Goal: Information Seeking & Learning: Check status

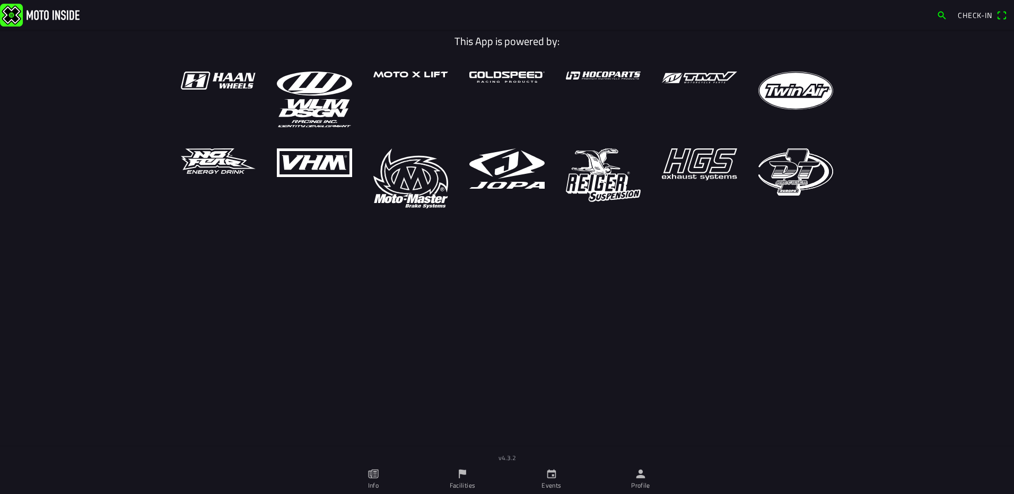
click at [557, 480] on link "Events" at bounding box center [551, 480] width 89 height 30
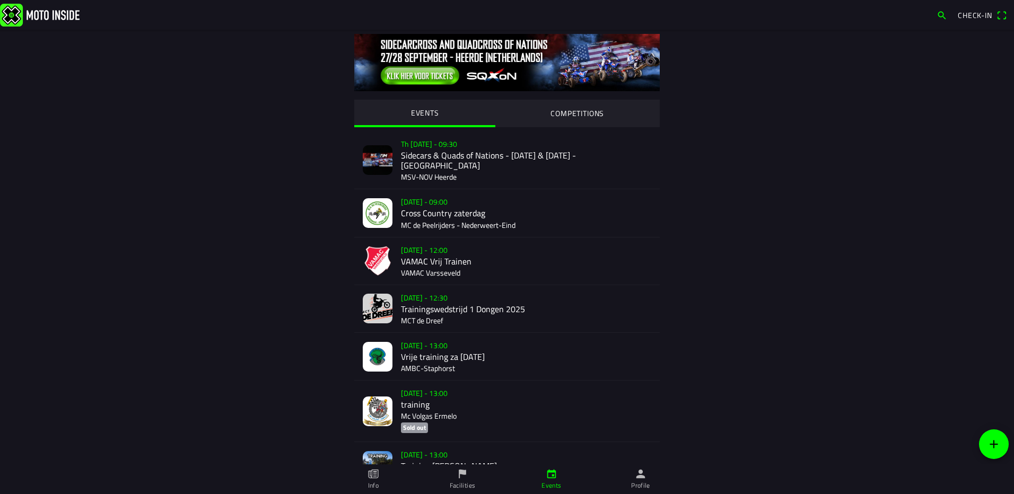
click at [378, 342] on img at bounding box center [378, 357] width 30 height 30
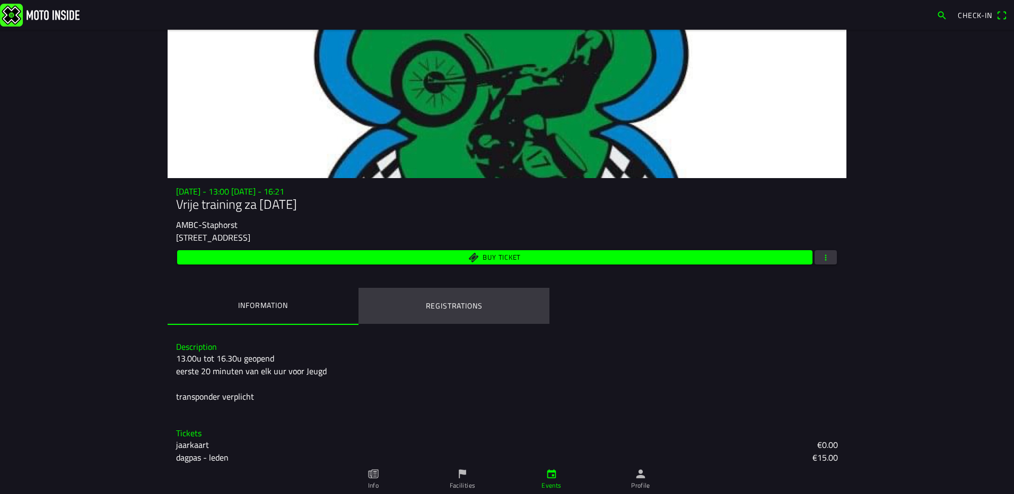
click at [445, 302] on ion-label "Registrations" at bounding box center [454, 306] width 57 height 12
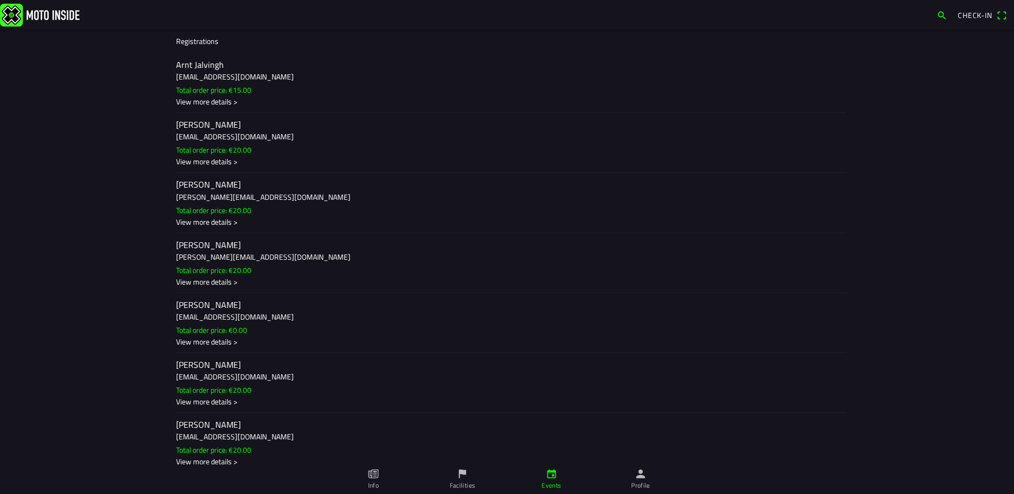
scroll to position [318, 0]
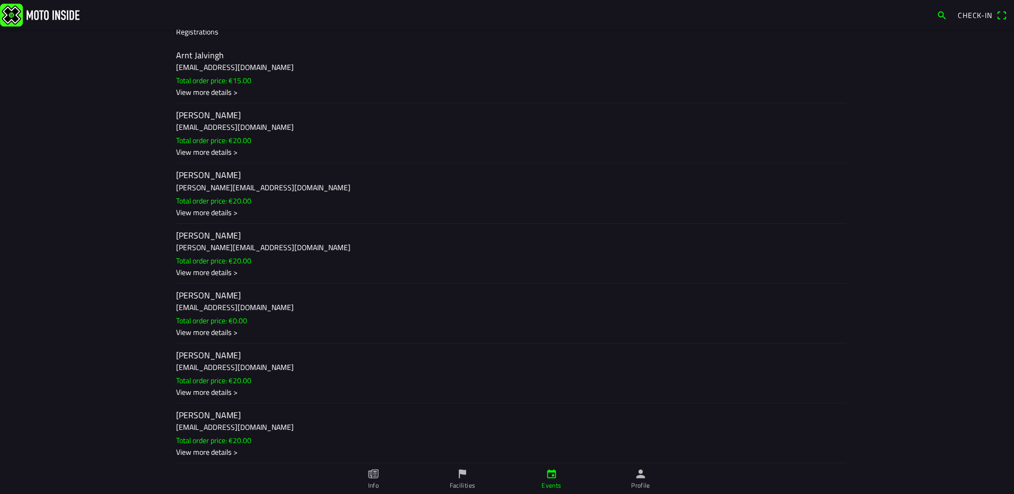
click at [208, 64] on h3 "[EMAIL_ADDRESS][DOMAIN_NAME]" at bounding box center [507, 67] width 662 height 11
click at [143, 217] on ion-backdrop at bounding box center [507, 247] width 1014 height 494
click at [195, 118] on h2 "[PERSON_NAME]" at bounding box center [507, 115] width 662 height 10
click at [138, 160] on ion-backdrop at bounding box center [507, 247] width 1014 height 494
click at [178, 193] on ion-label "[PERSON_NAME] [PERSON_NAME][EMAIL_ADDRESS][DOMAIN_NAME] Total order price: €20.…" at bounding box center [507, 193] width 662 height 48
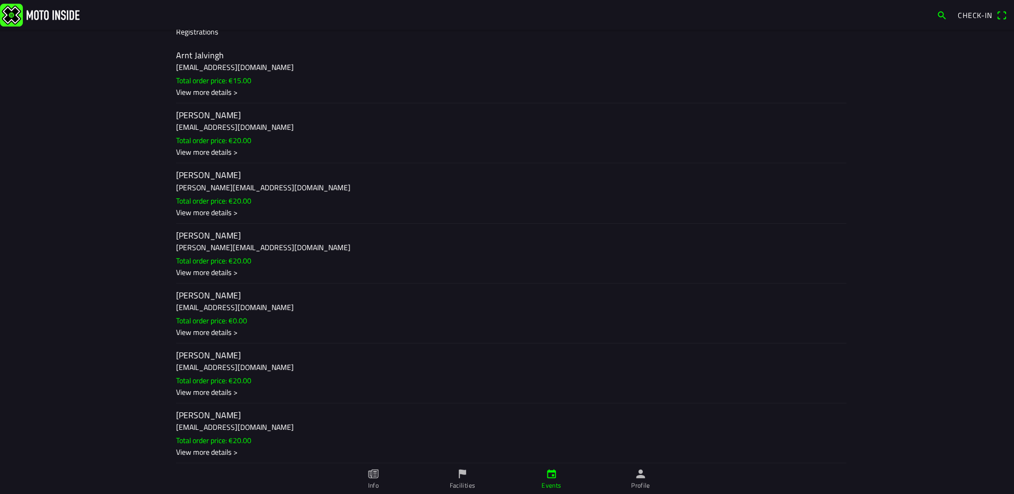
drag, startPoint x: 70, startPoint y: 213, endPoint x: 82, endPoint y: 213, distance: 11.7
click at [70, 213] on ion-backdrop at bounding box center [507, 247] width 1014 height 494
click at [177, 252] on h3 "[PERSON_NAME][EMAIL_ADDRESS][DOMAIN_NAME]" at bounding box center [507, 247] width 662 height 11
click at [135, 246] on ion-backdrop at bounding box center [507, 247] width 1014 height 494
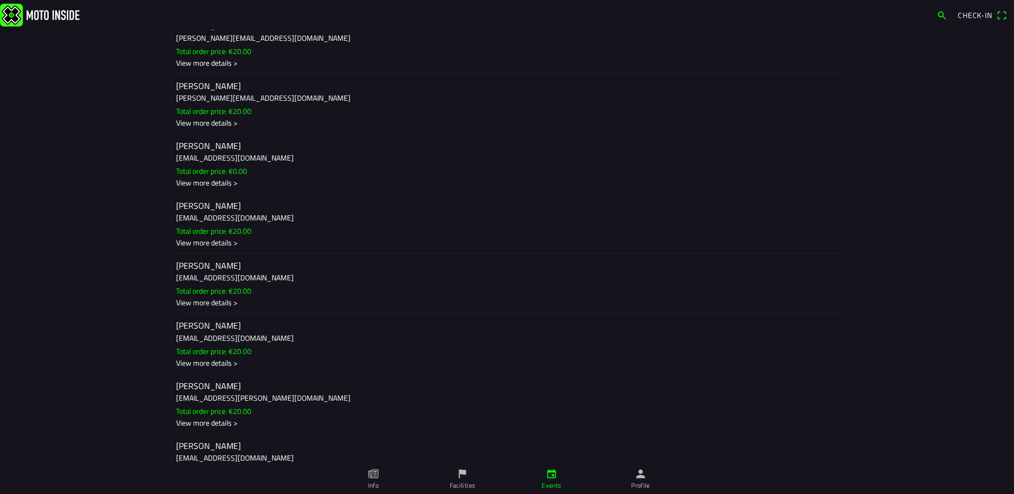
scroll to position [477, 0]
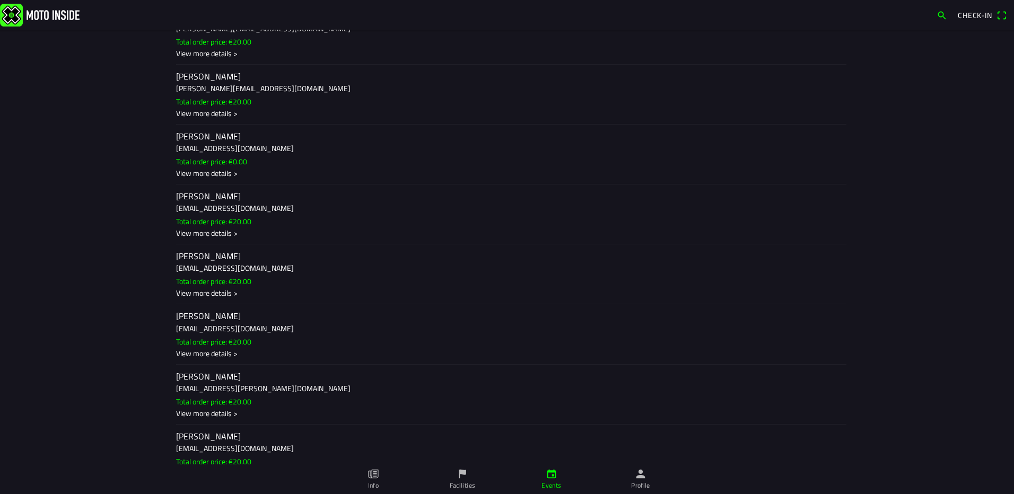
click at [0, 0] on slot "Total order price: €0.00" at bounding box center [0, 0] width 0 height 0
click at [90, 251] on ion-backdrop at bounding box center [507, 247] width 1014 height 494
click at [183, 229] on div "View more details >" at bounding box center [507, 232] width 662 height 11
click at [103, 248] on ion-backdrop at bounding box center [507, 247] width 1014 height 494
click at [177, 274] on h3 "[EMAIL_ADDRESS][DOMAIN_NAME]" at bounding box center [507, 267] width 662 height 11
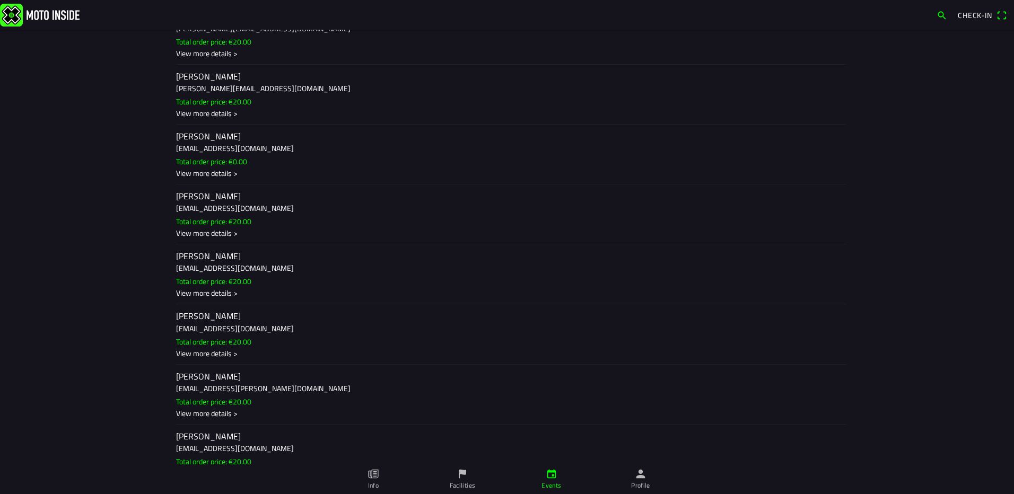
click at [161, 248] on ion-backdrop at bounding box center [507, 247] width 1014 height 494
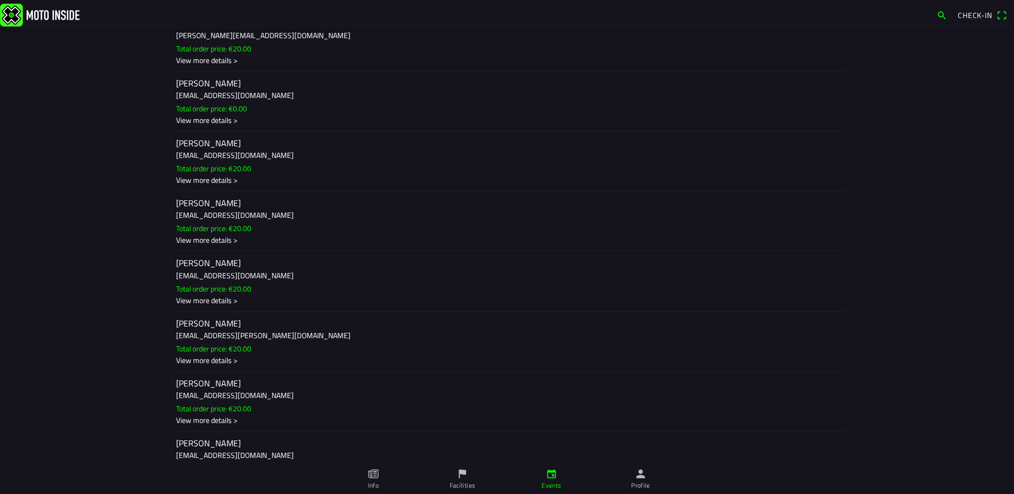
click at [199, 272] on h3 "[EMAIL_ADDRESS][DOMAIN_NAME]" at bounding box center [507, 274] width 662 height 11
click at [106, 244] on ion-backdrop at bounding box center [507, 247] width 1014 height 494
click at [192, 335] on h3 "[EMAIL_ADDRESS][PERSON_NAME][DOMAIN_NAME]" at bounding box center [507, 335] width 662 height 11
click at [118, 276] on ion-backdrop at bounding box center [507, 247] width 1014 height 494
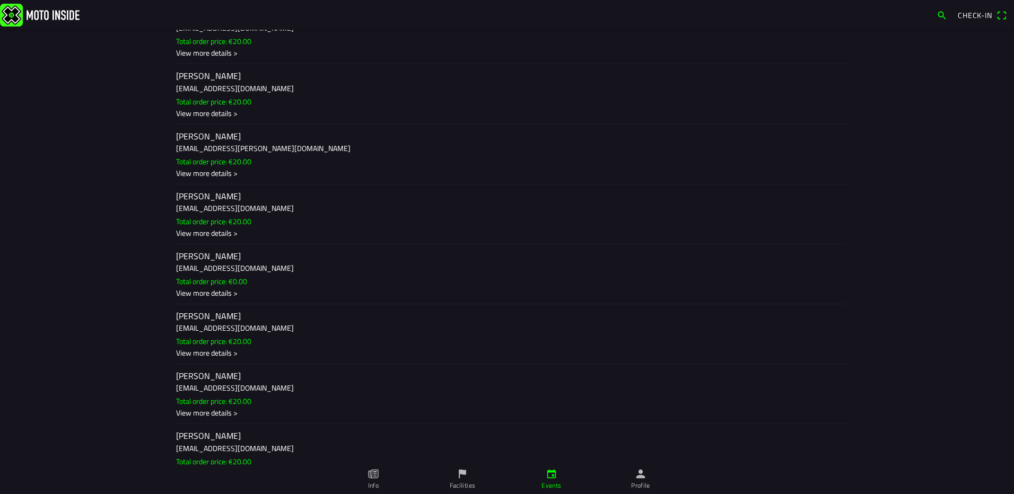
scroll to position [742, 0]
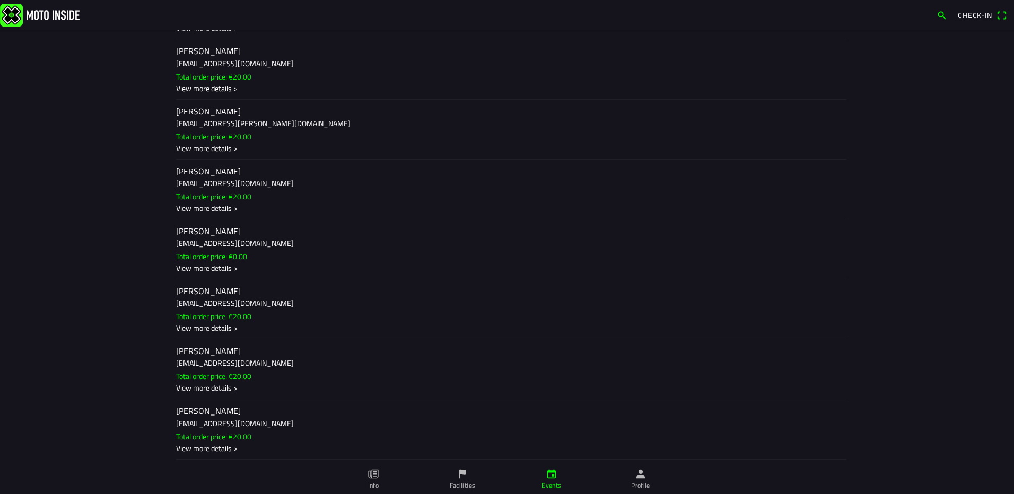
click at [197, 203] on div "View more details >" at bounding box center [507, 208] width 662 height 11
click at [99, 296] on ion-backdrop at bounding box center [507, 247] width 1014 height 494
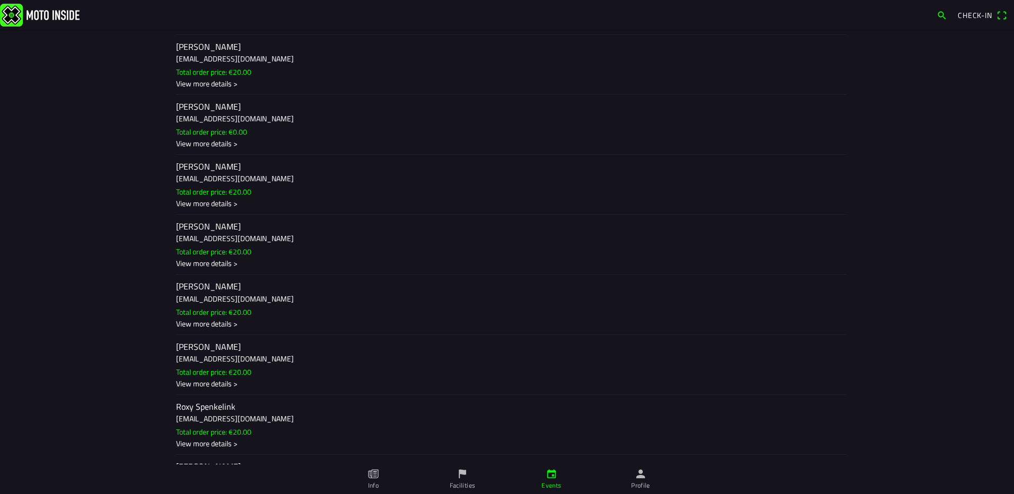
scroll to position [848, 0]
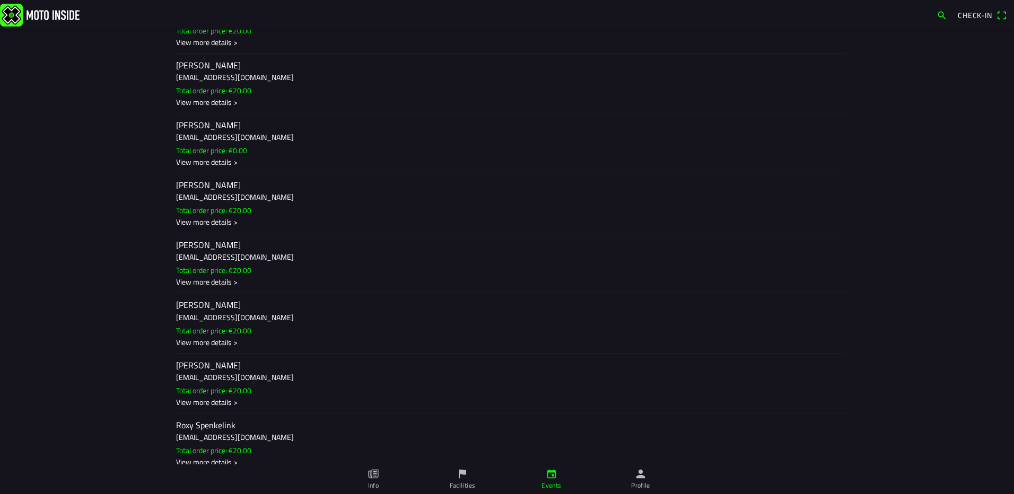
click at [190, 198] on h3 "[EMAIL_ADDRESS][DOMAIN_NAME]" at bounding box center [507, 196] width 662 height 11
click at [133, 250] on ion-backdrop at bounding box center [507, 247] width 1014 height 494
click at [178, 244] on h2 "[PERSON_NAME]" at bounding box center [507, 245] width 662 height 10
click at [131, 274] on ion-backdrop at bounding box center [507, 247] width 1014 height 494
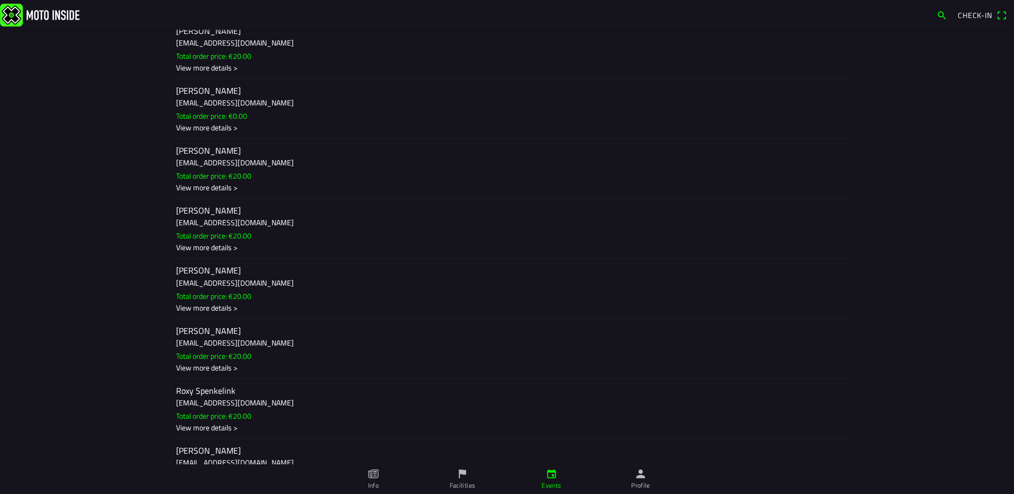
scroll to position [954, 0]
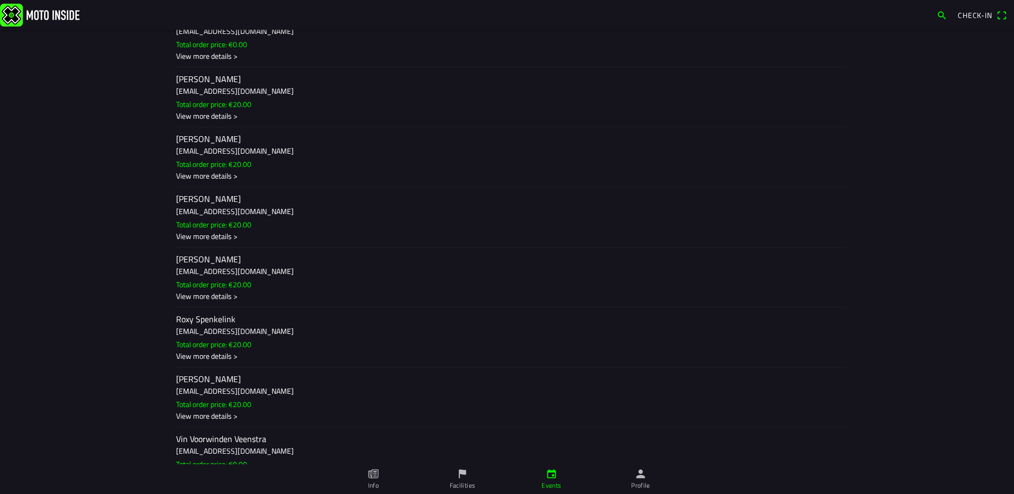
click at [225, 204] on h2 "[PERSON_NAME]" at bounding box center [507, 199] width 662 height 10
click at [122, 298] on ion-backdrop at bounding box center [507, 247] width 1014 height 494
click at [194, 264] on h2 "[PERSON_NAME]" at bounding box center [507, 260] width 662 height 10
click at [100, 267] on ion-backdrop at bounding box center [507, 247] width 1014 height 494
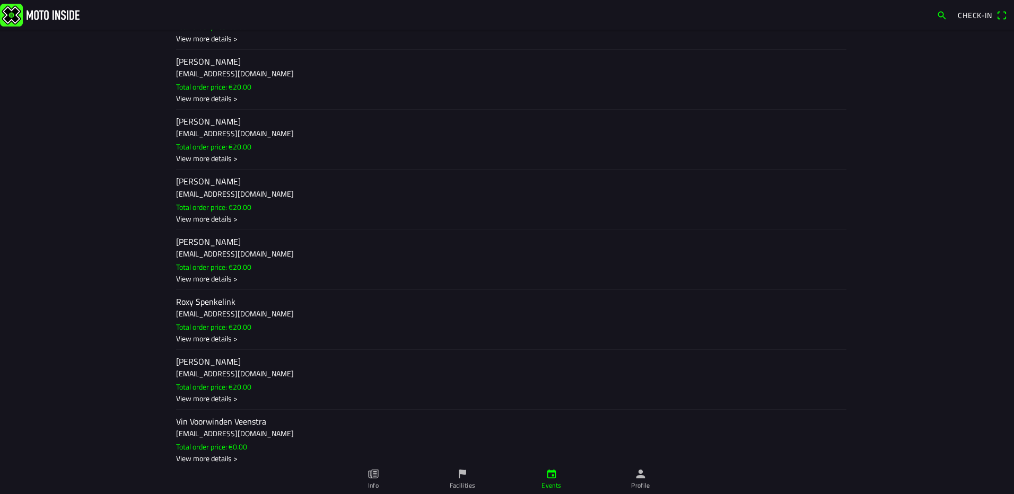
scroll to position [982, 0]
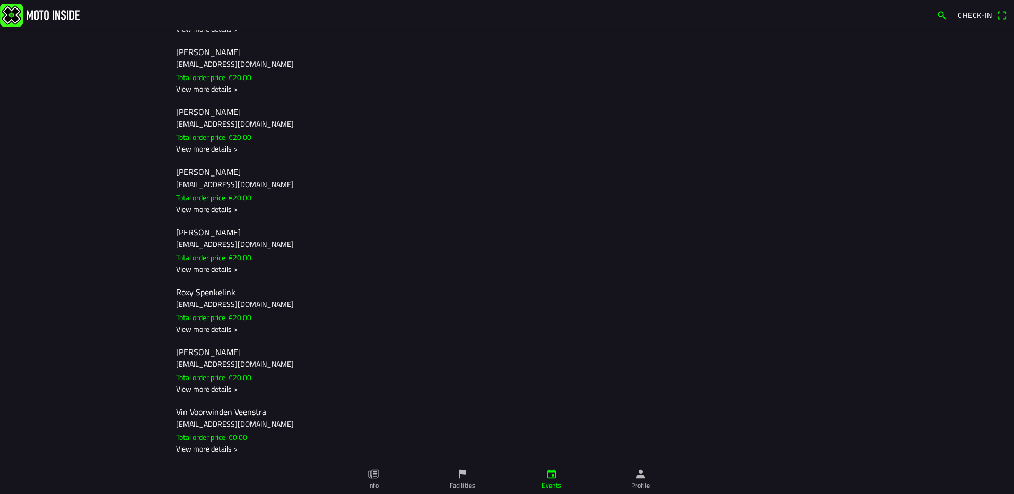
click at [198, 309] on h3 "[EMAIL_ADDRESS][DOMAIN_NAME]" at bounding box center [507, 304] width 662 height 11
click at [136, 360] on ion-backdrop at bounding box center [507, 247] width 1014 height 494
click at [171, 352] on button "[PERSON_NAME] [EMAIL_ADDRESS][DOMAIN_NAME] Total order price: €20.00 View more …" at bounding box center [507, 370] width 679 height 60
click at [58, 366] on ion-backdrop at bounding box center [507, 247] width 1014 height 494
click at [227, 425] on h3 "[EMAIL_ADDRESS][DOMAIN_NAME]" at bounding box center [507, 423] width 662 height 11
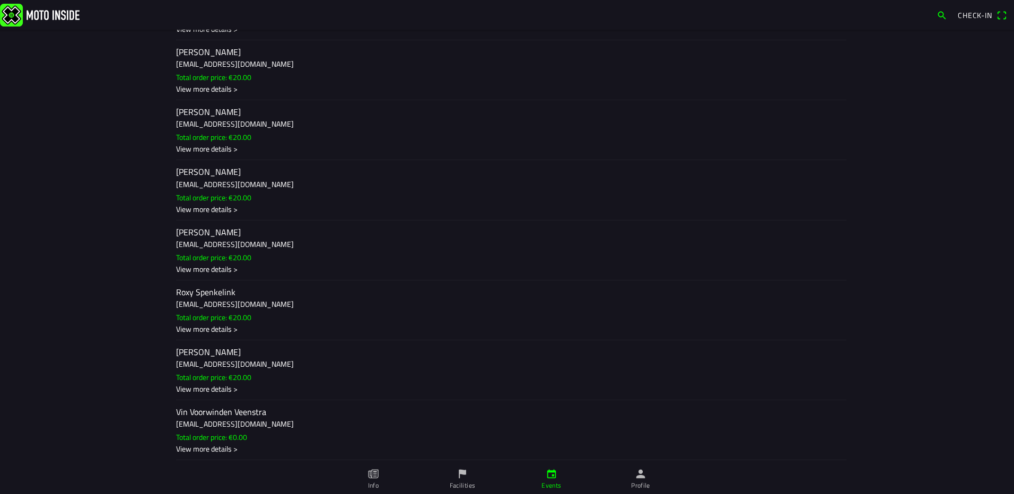
click at [122, 399] on ion-backdrop at bounding box center [507, 247] width 1014 height 494
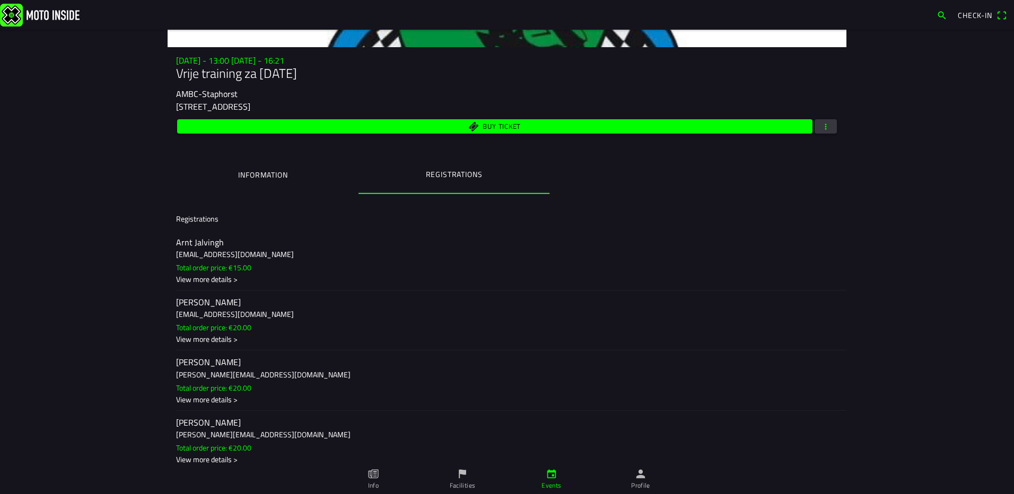
scroll to position [0, 0]
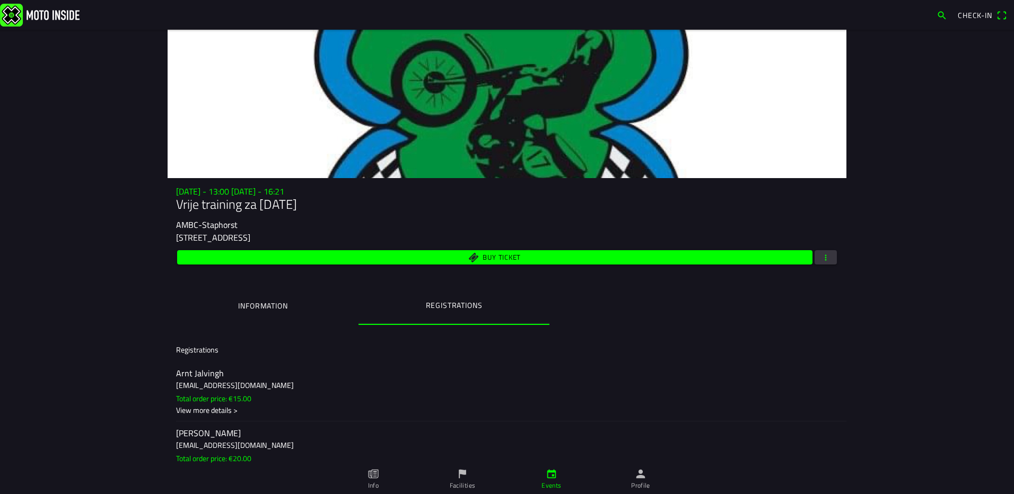
click at [260, 308] on ion-label "Information" at bounding box center [262, 306] width 49 height 12
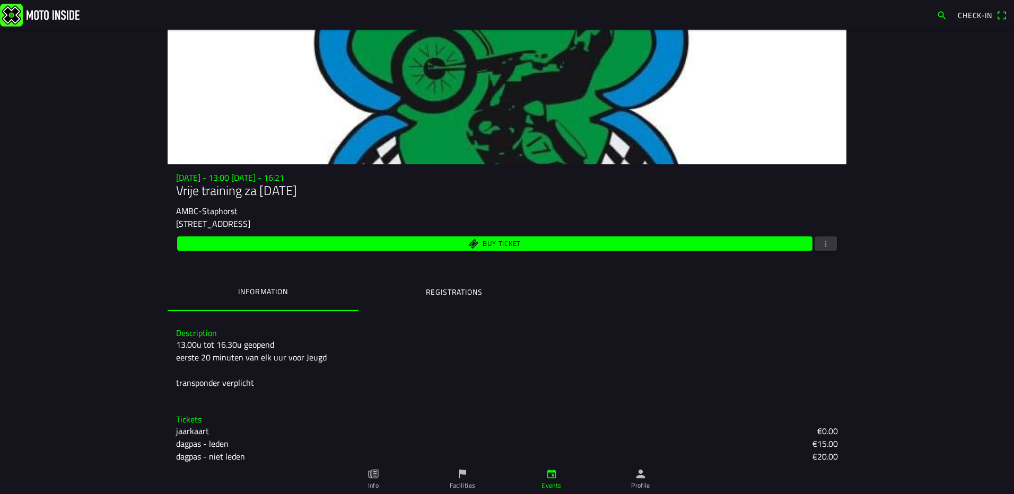
scroll to position [21, 0]
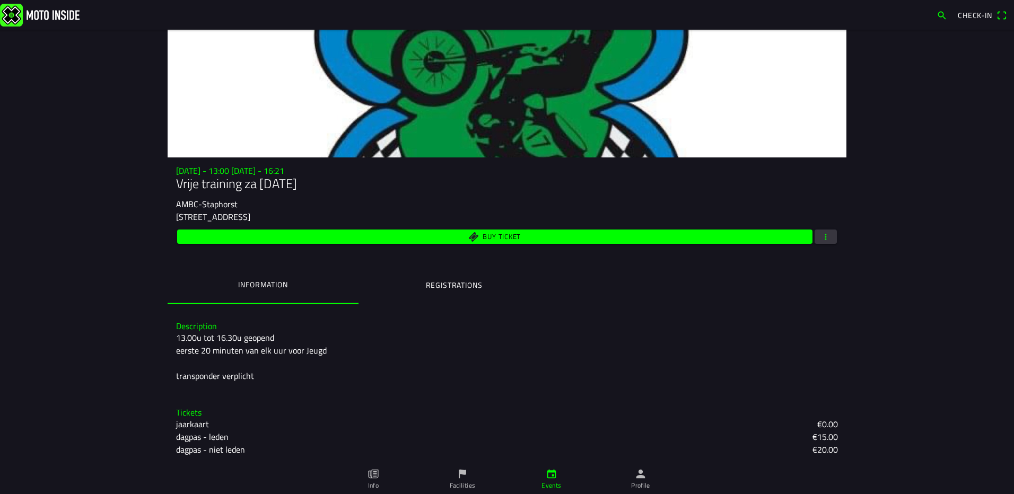
click at [556, 480] on link "Events" at bounding box center [551, 480] width 89 height 30
